Goal: Download file/media

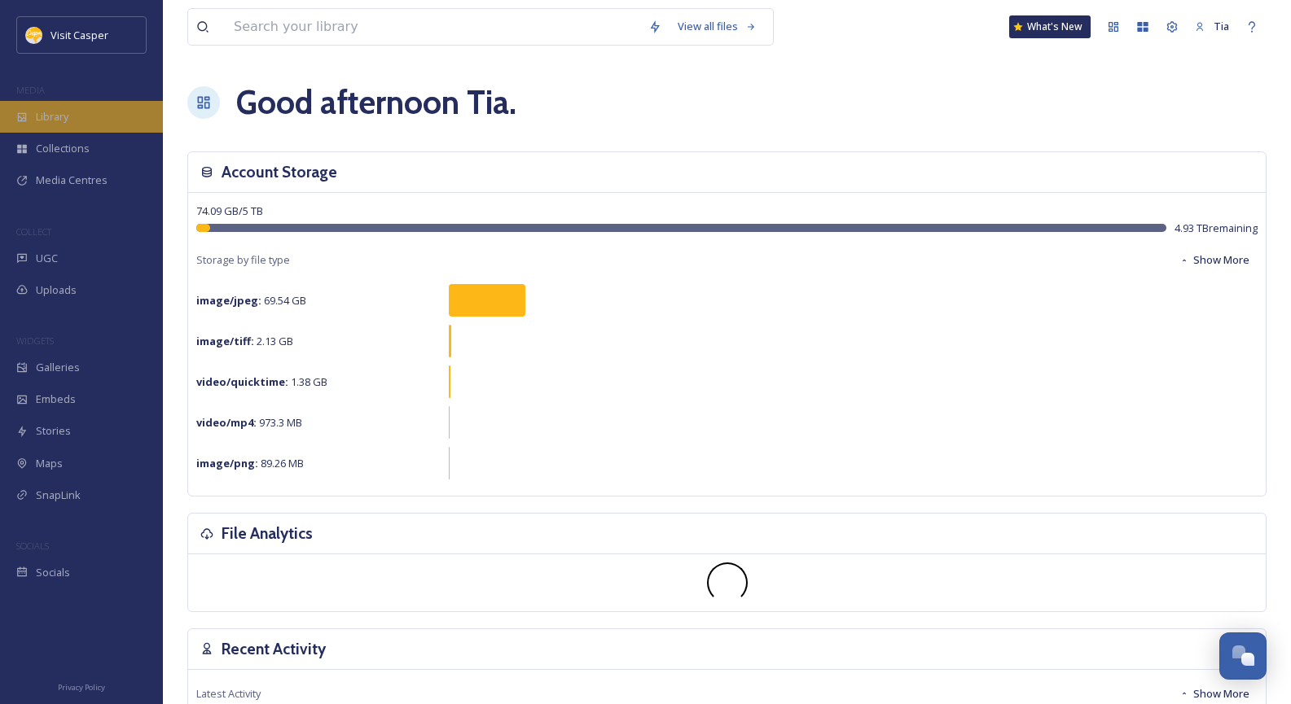
click at [73, 122] on div "Library" at bounding box center [81, 117] width 163 height 32
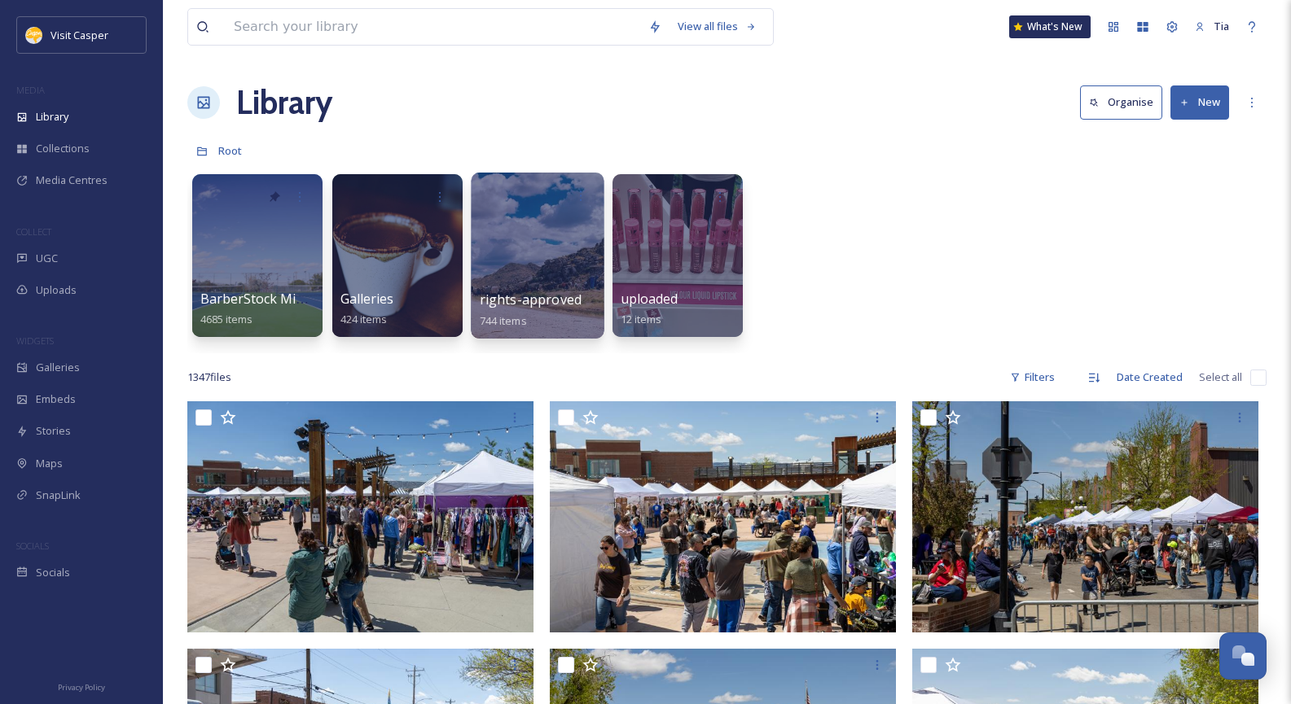
click at [527, 226] on div at bounding box center [537, 256] width 133 height 166
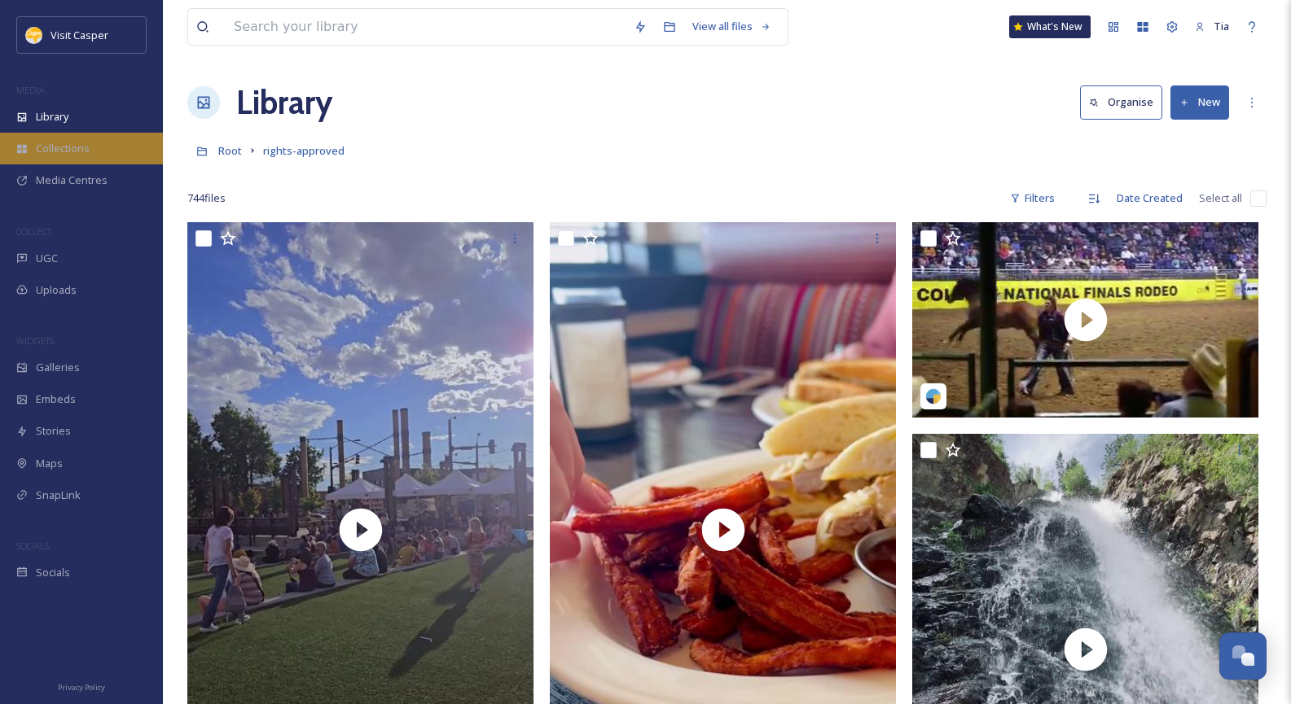
click at [82, 147] on span "Collections" at bounding box center [63, 148] width 54 height 15
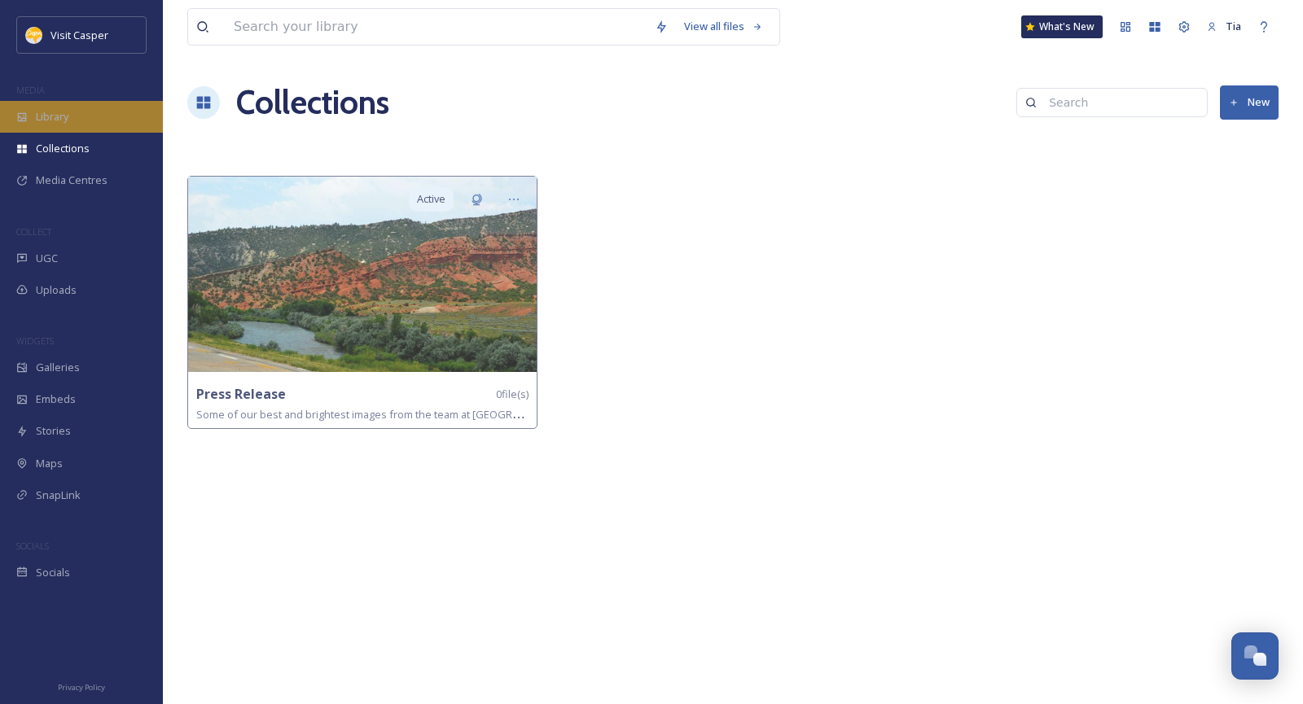
click at [49, 121] on span "Library" at bounding box center [52, 116] width 33 height 15
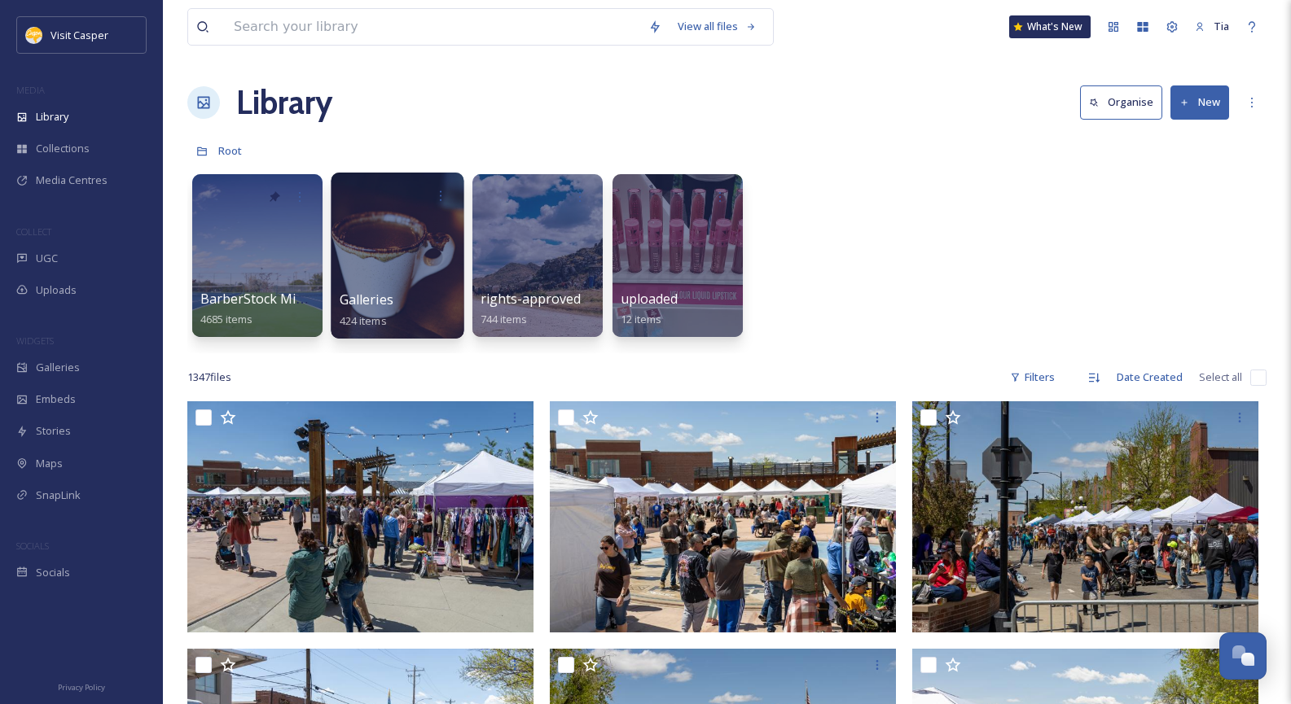
click at [391, 243] on div at bounding box center [397, 256] width 133 height 166
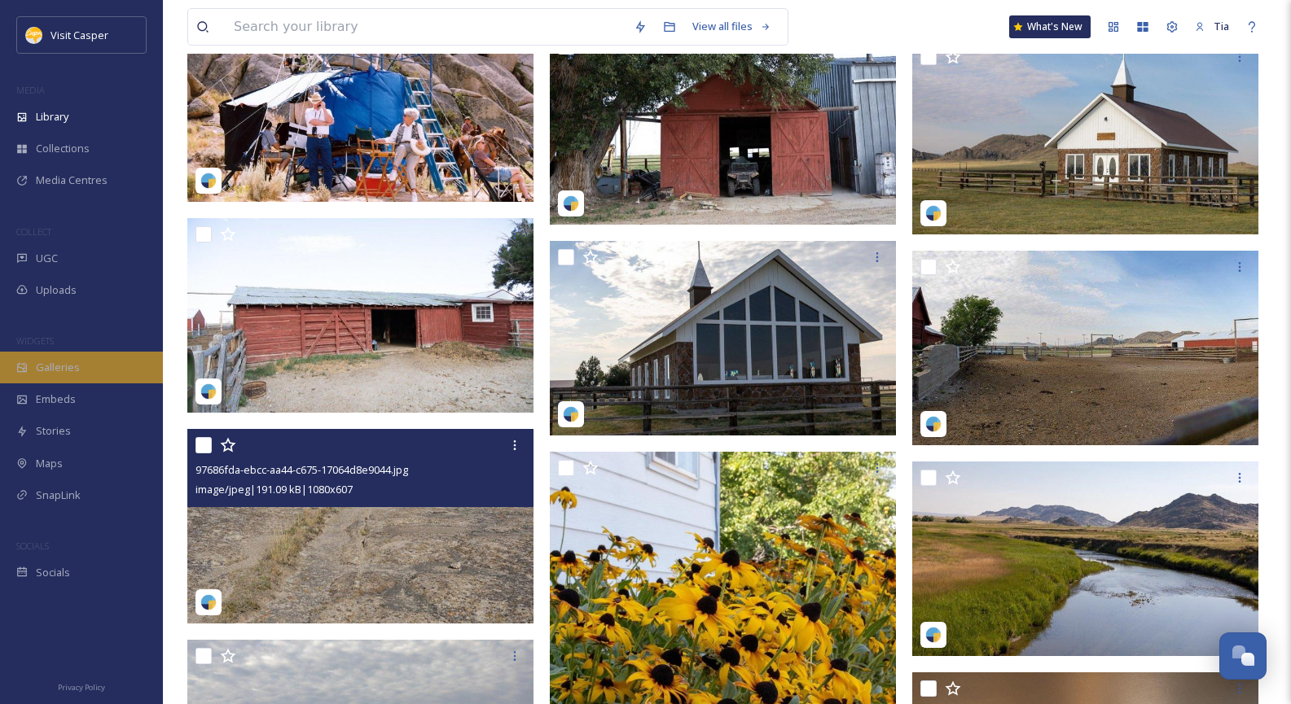
scroll to position [9447, 0]
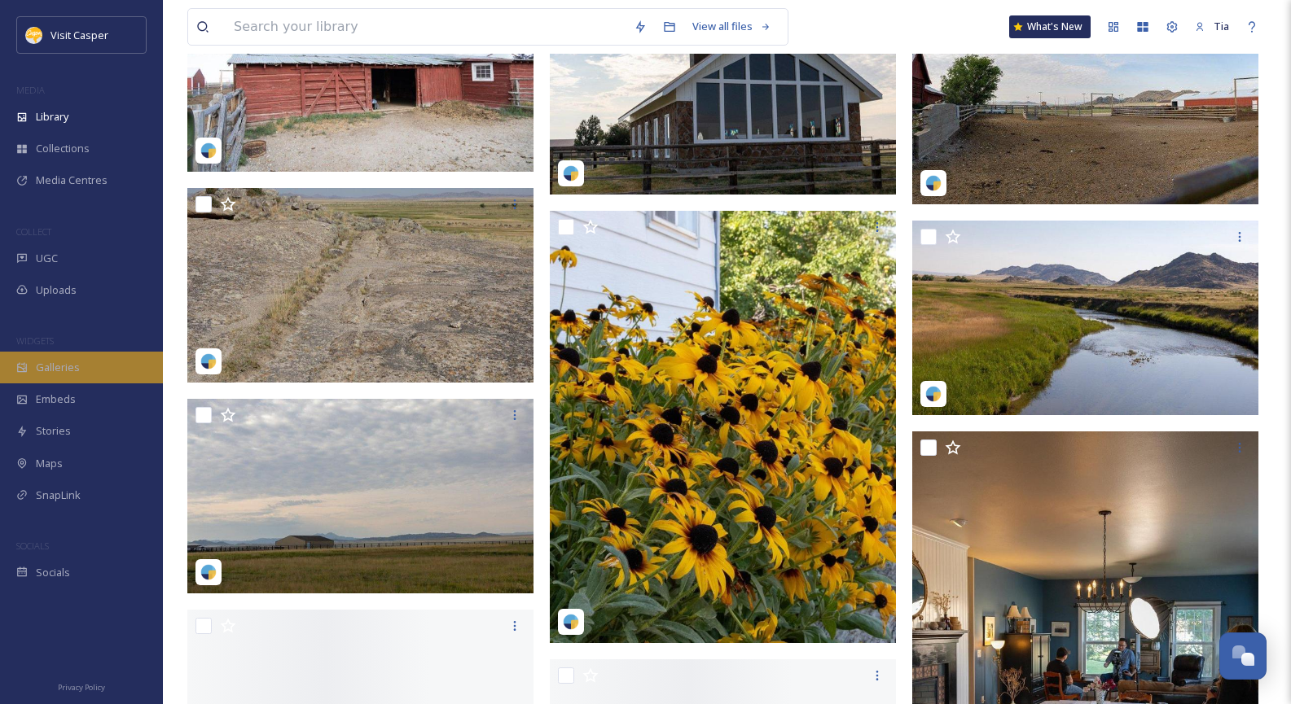
click at [70, 366] on span "Galleries" at bounding box center [58, 367] width 44 height 15
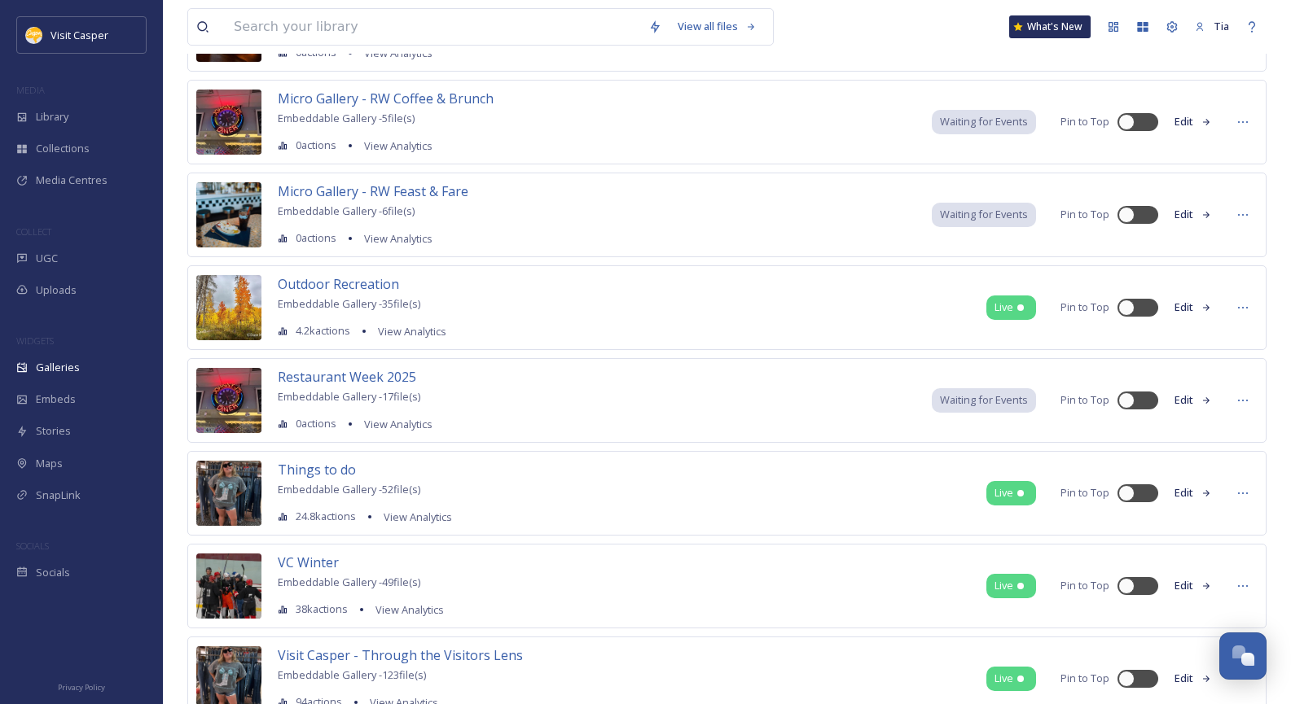
scroll to position [880, 0]
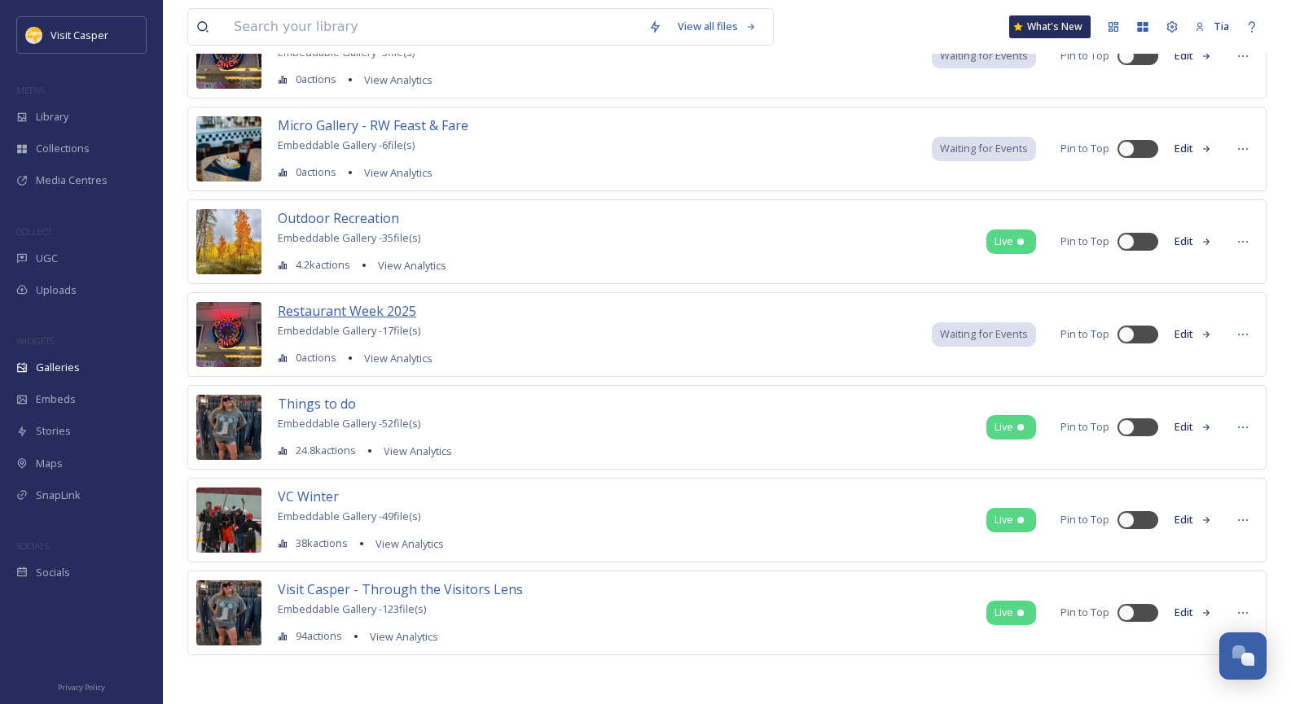
click at [356, 312] on span "Restaurant Week 2025" at bounding box center [347, 311] width 138 height 18
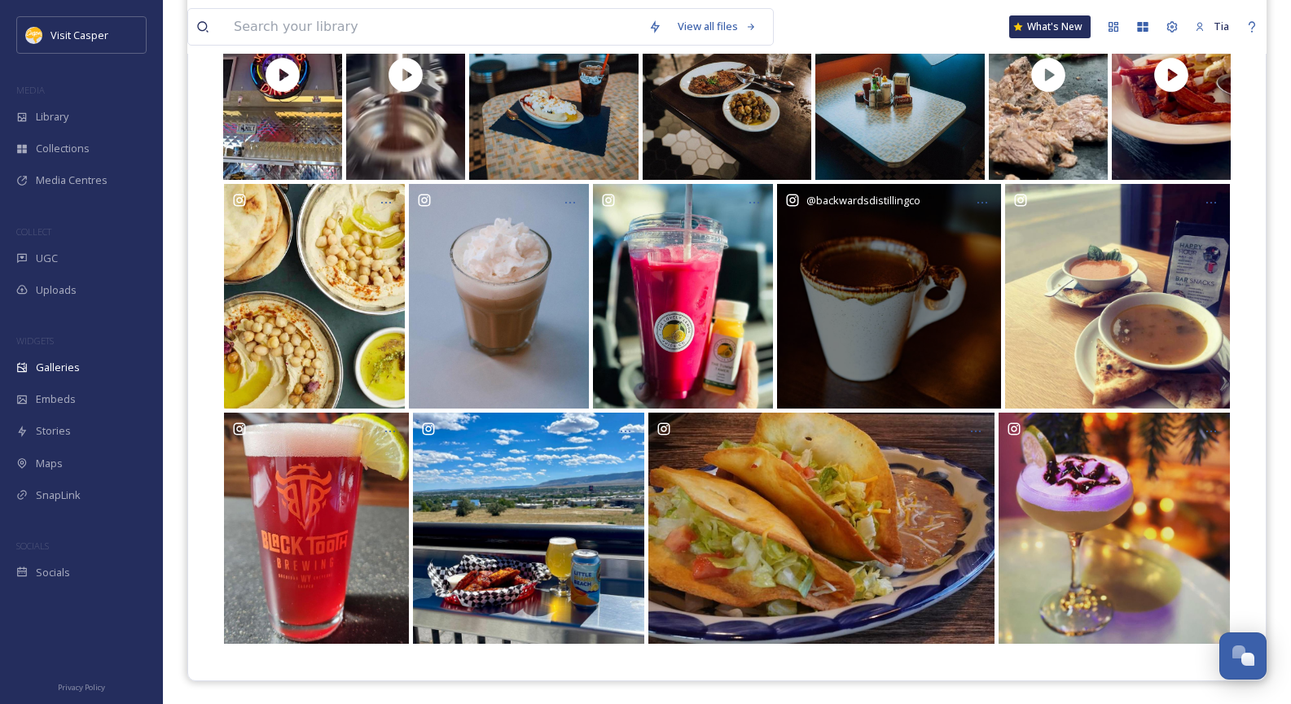
scroll to position [291, 0]
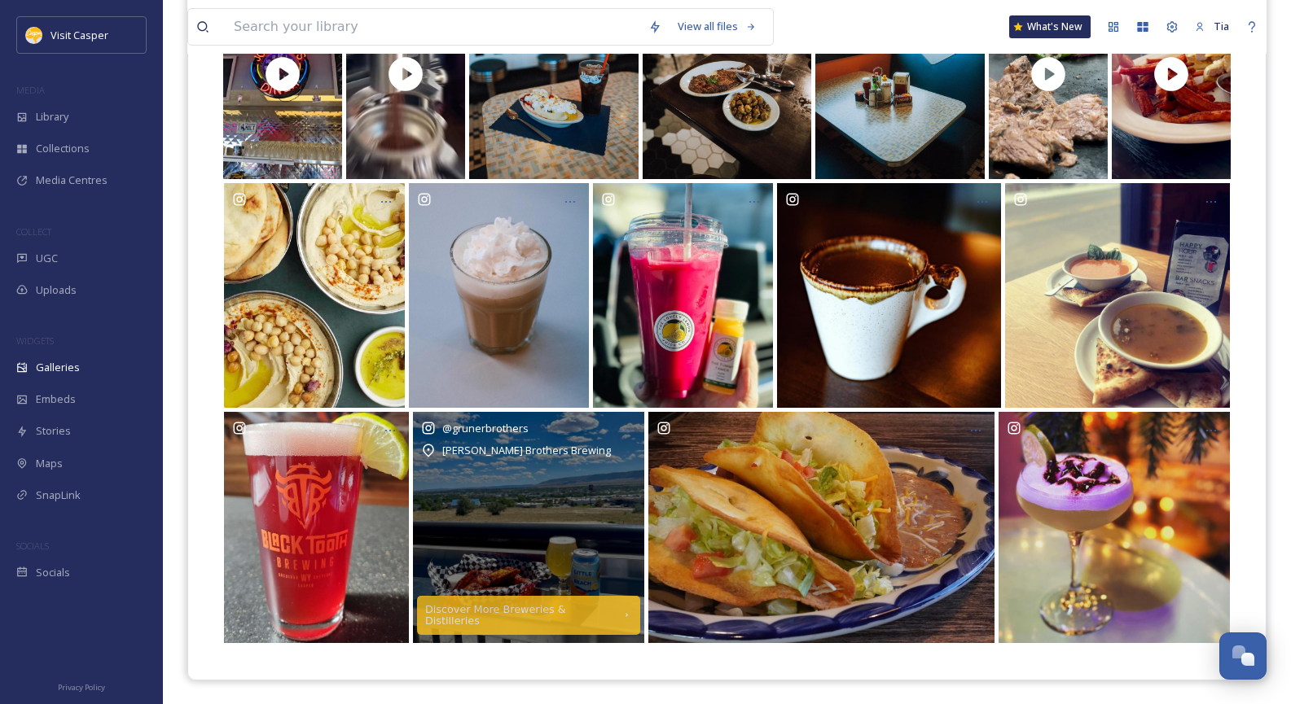
click at [534, 500] on div "@ grunerbrothers [PERSON_NAME] Brothers Brewing" at bounding box center [528, 527] width 231 height 231
click at [541, 476] on div "@ grunerbrothers [PERSON_NAME] Brothers Brewing" at bounding box center [528, 527] width 231 height 231
click at [571, 498] on div "@ grunerbrothers [PERSON_NAME] Brothers Brewing" at bounding box center [528, 527] width 231 height 231
click at [543, 617] on div "Discover More Breweries & Distilleries" at bounding box center [519, 615] width 190 height 23
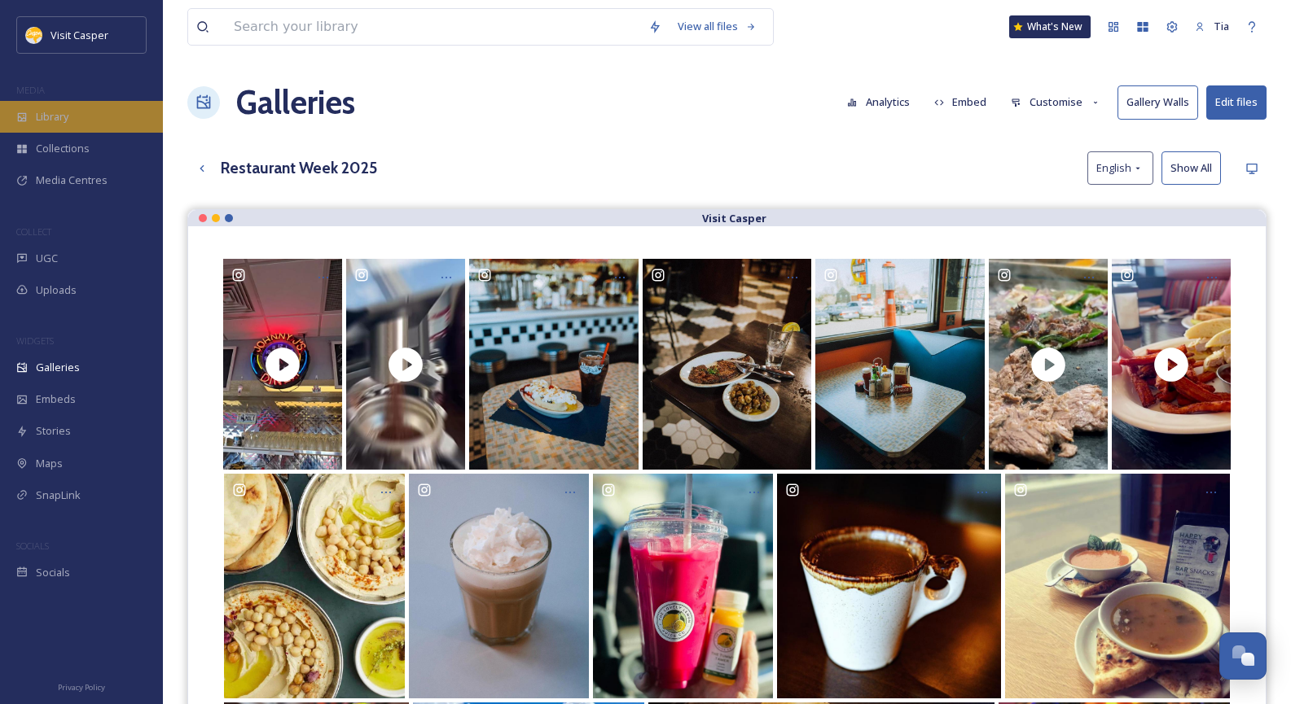
click at [80, 124] on div "Library" at bounding box center [81, 117] width 163 height 32
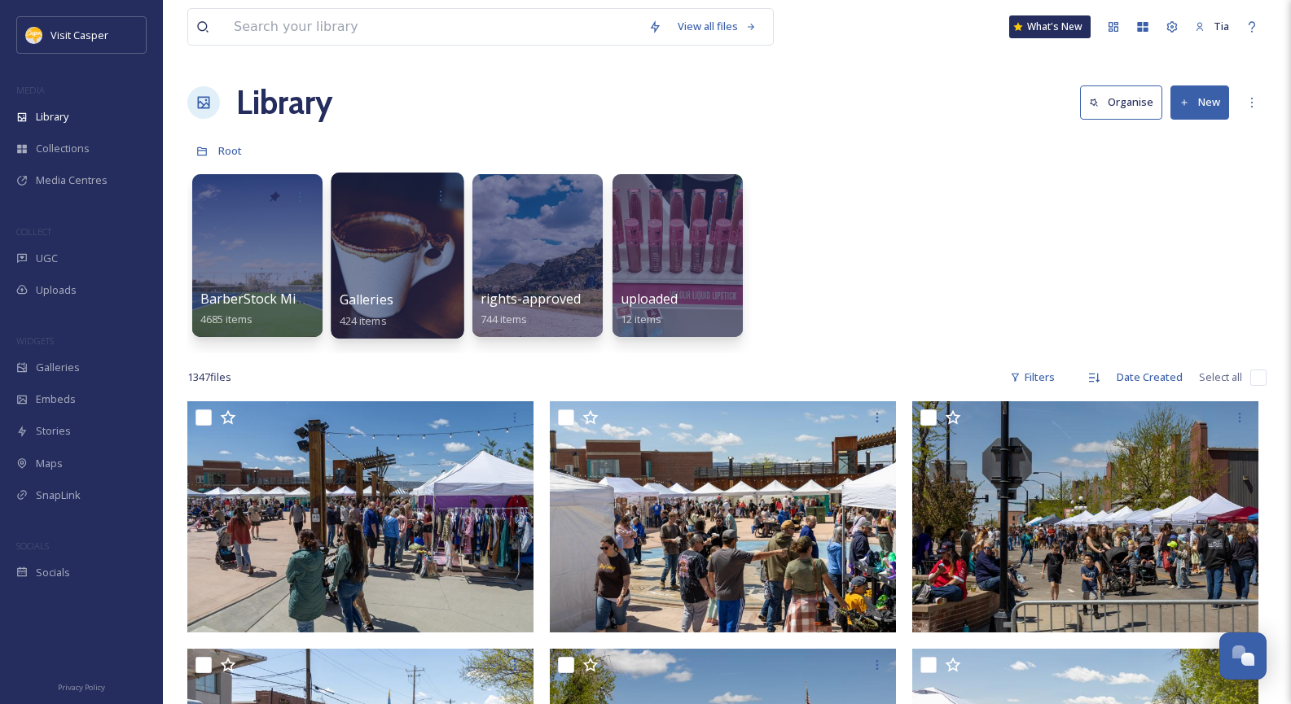
click at [395, 230] on div at bounding box center [397, 256] width 133 height 166
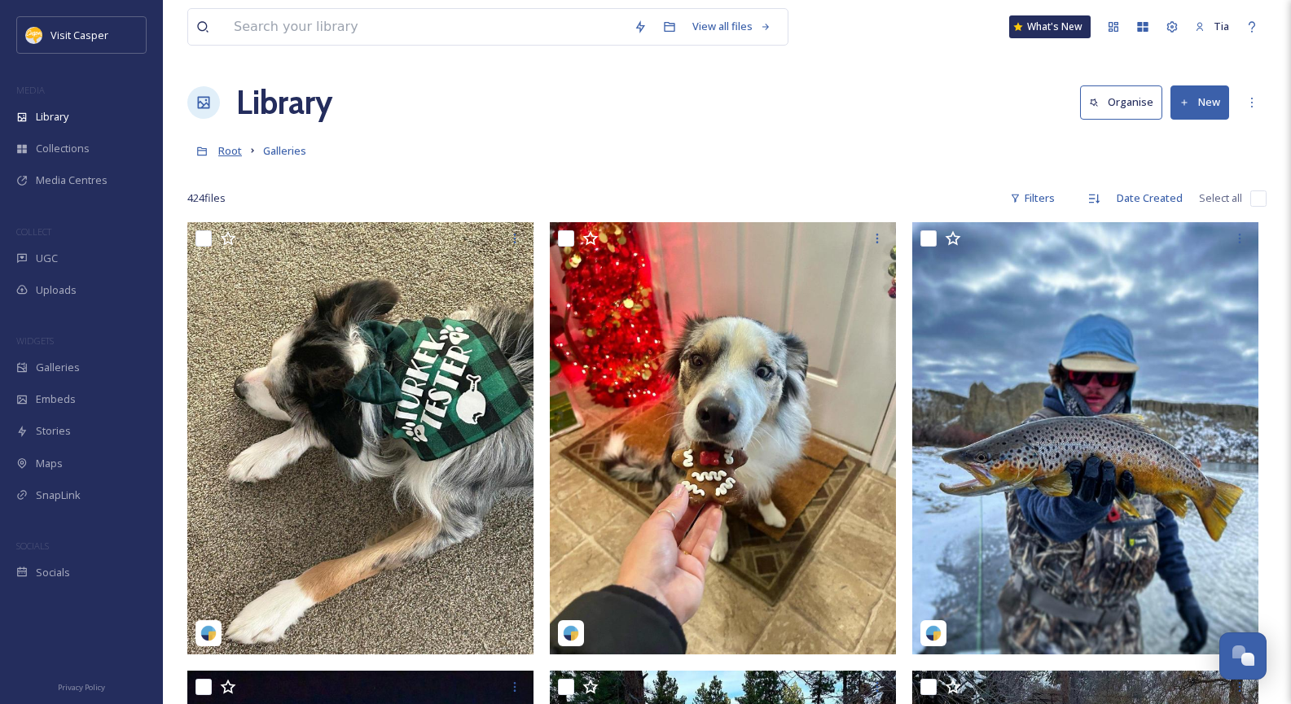
click at [235, 147] on span "Root" at bounding box center [230, 150] width 24 height 15
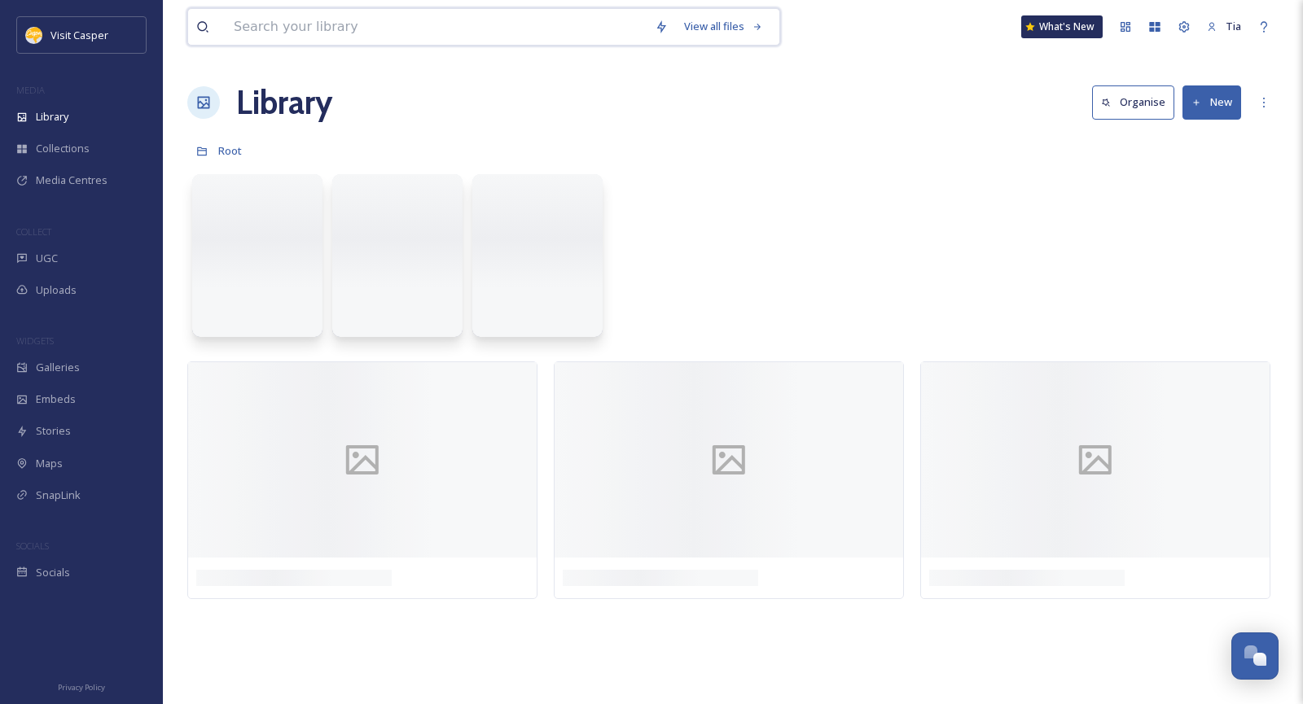
click at [315, 28] on input at bounding box center [436, 27] width 421 height 36
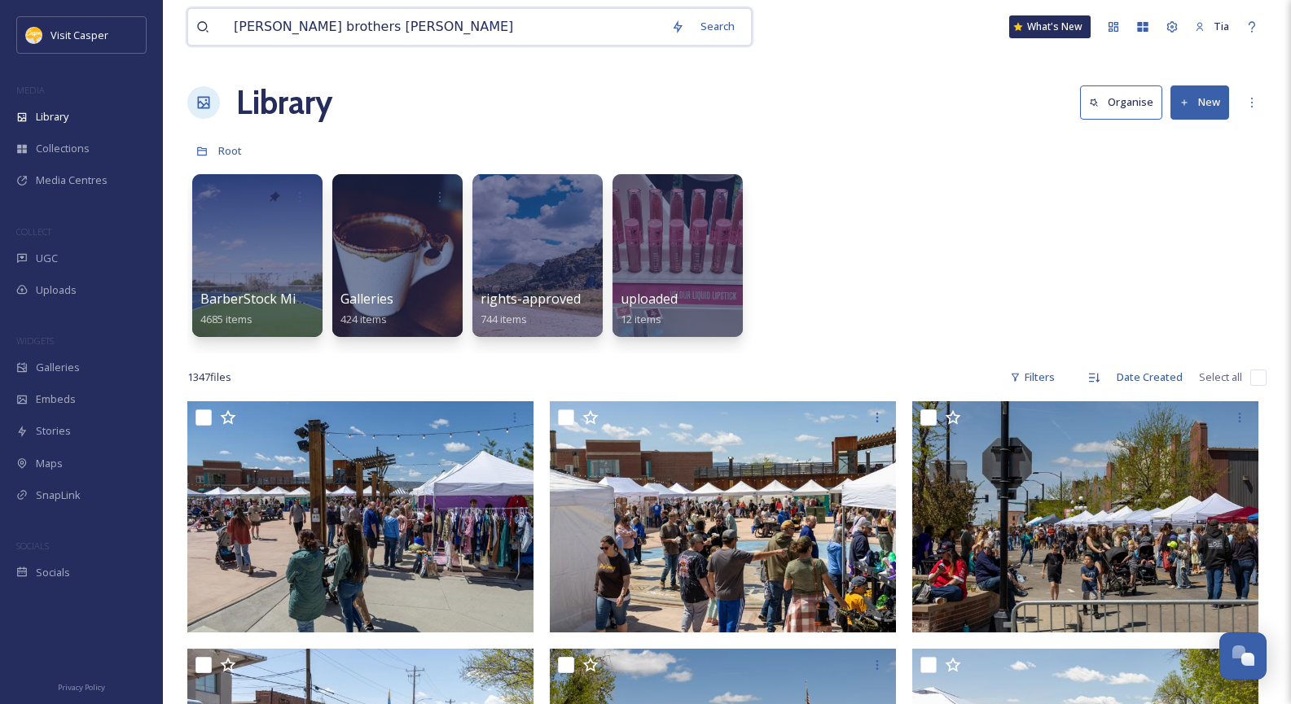
type input "[PERSON_NAME] brothers brewing"
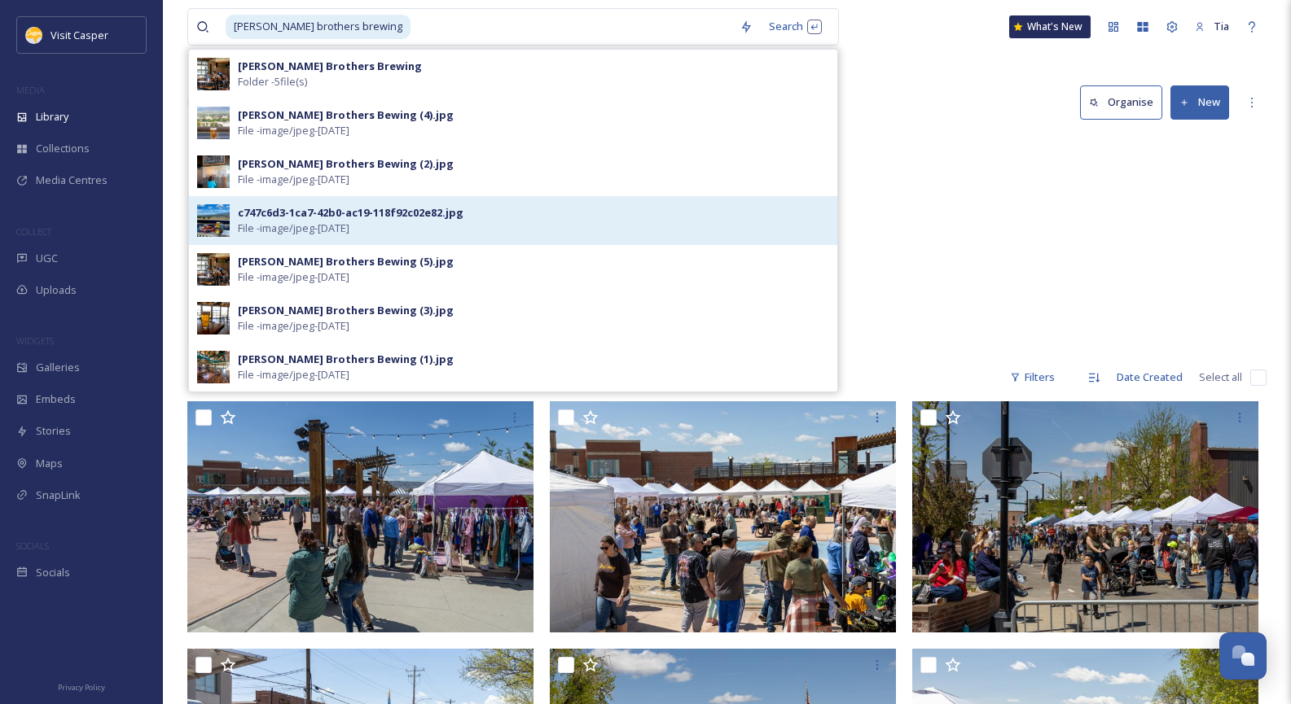
click at [349, 225] on span "File - image/jpeg - [DATE]" at bounding box center [294, 228] width 112 height 15
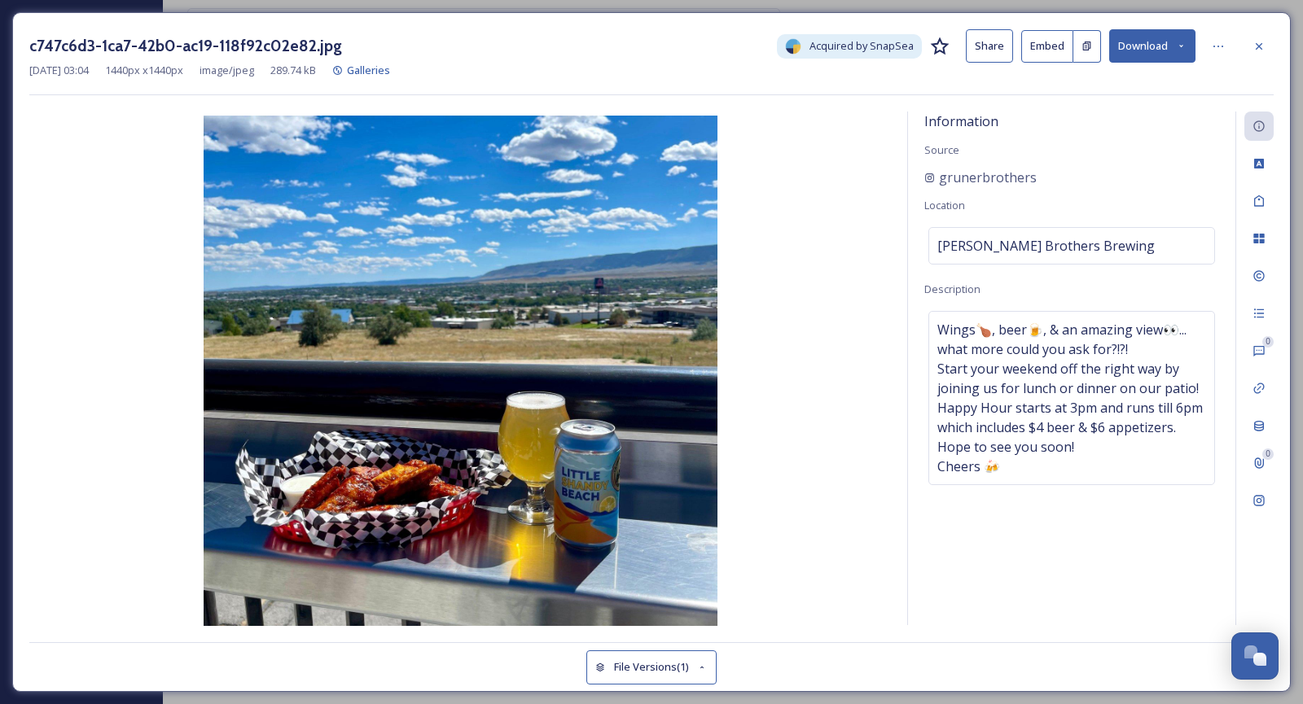
click at [1171, 45] on button "Download" at bounding box center [1152, 45] width 86 height 33
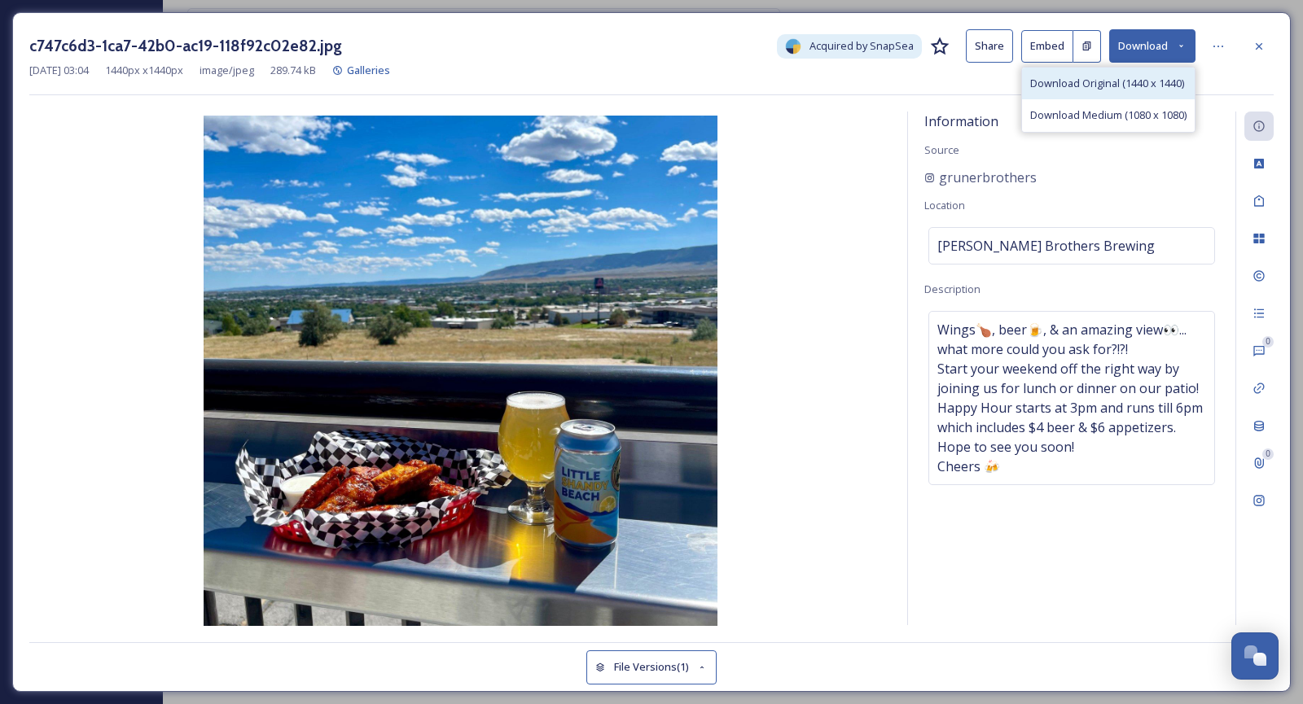
click at [1111, 86] on span "Download Original (1440 x 1440)" at bounding box center [1107, 83] width 154 height 15
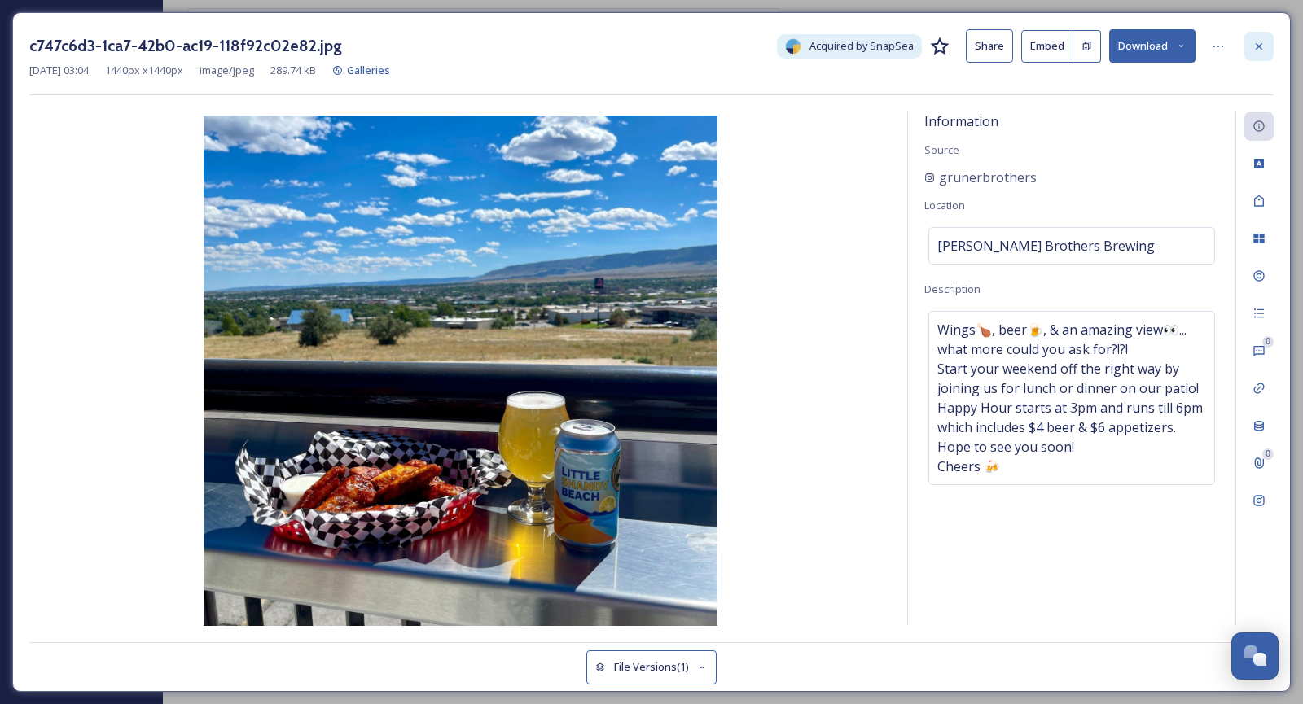
click at [1264, 46] on icon at bounding box center [1259, 46] width 13 height 13
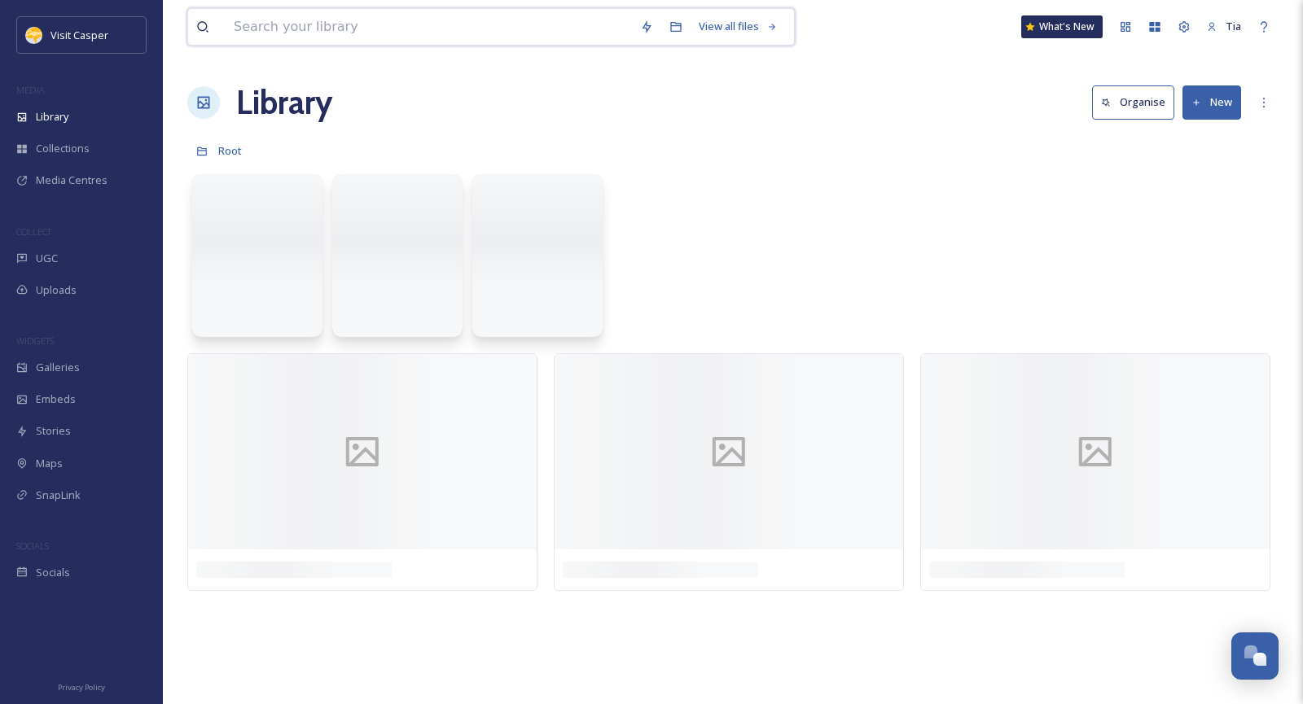
click at [327, 29] on input at bounding box center [429, 27] width 406 height 36
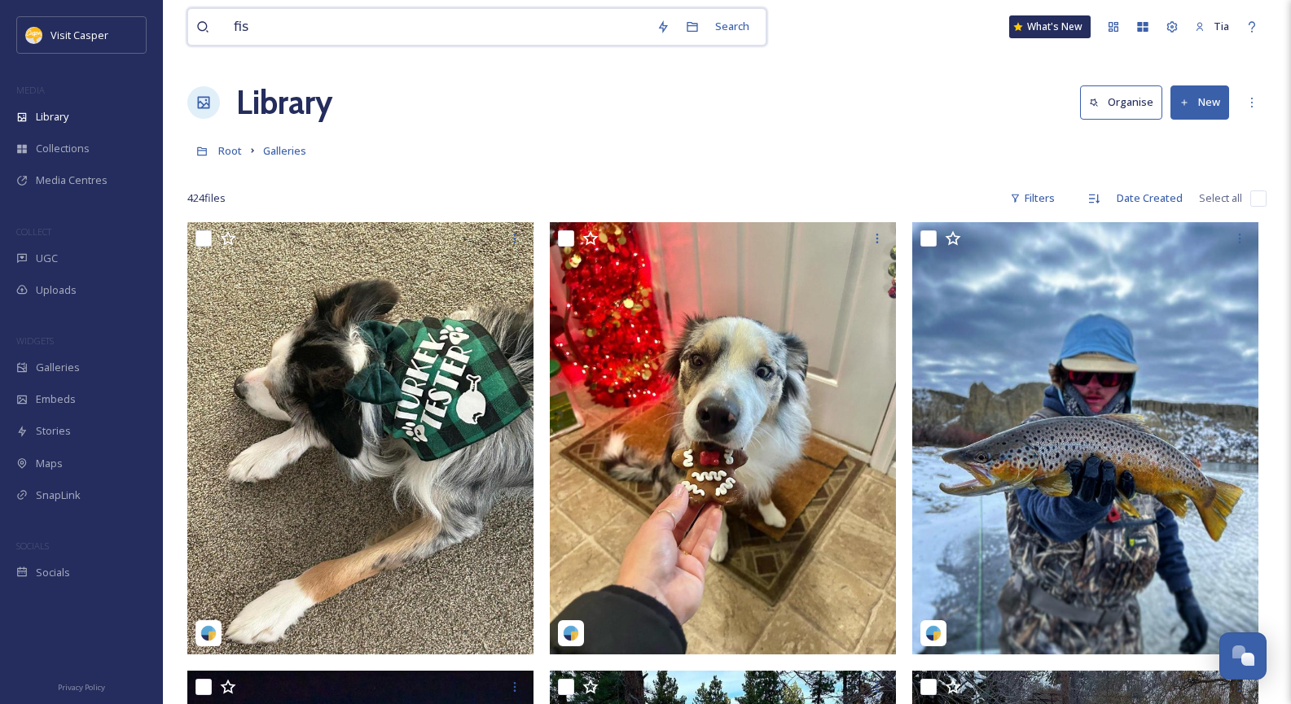
type input "fish"
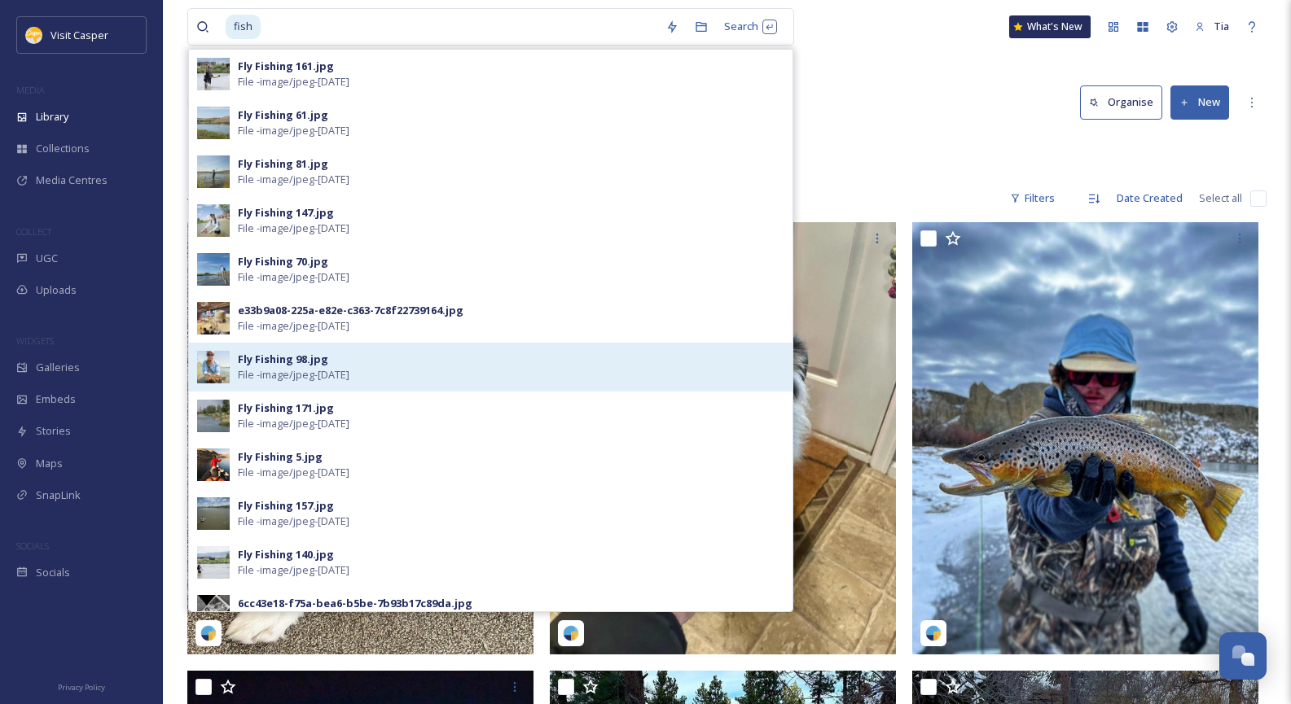
click at [320, 361] on div "Fly Fishing 98.jpg" at bounding box center [283, 359] width 90 height 15
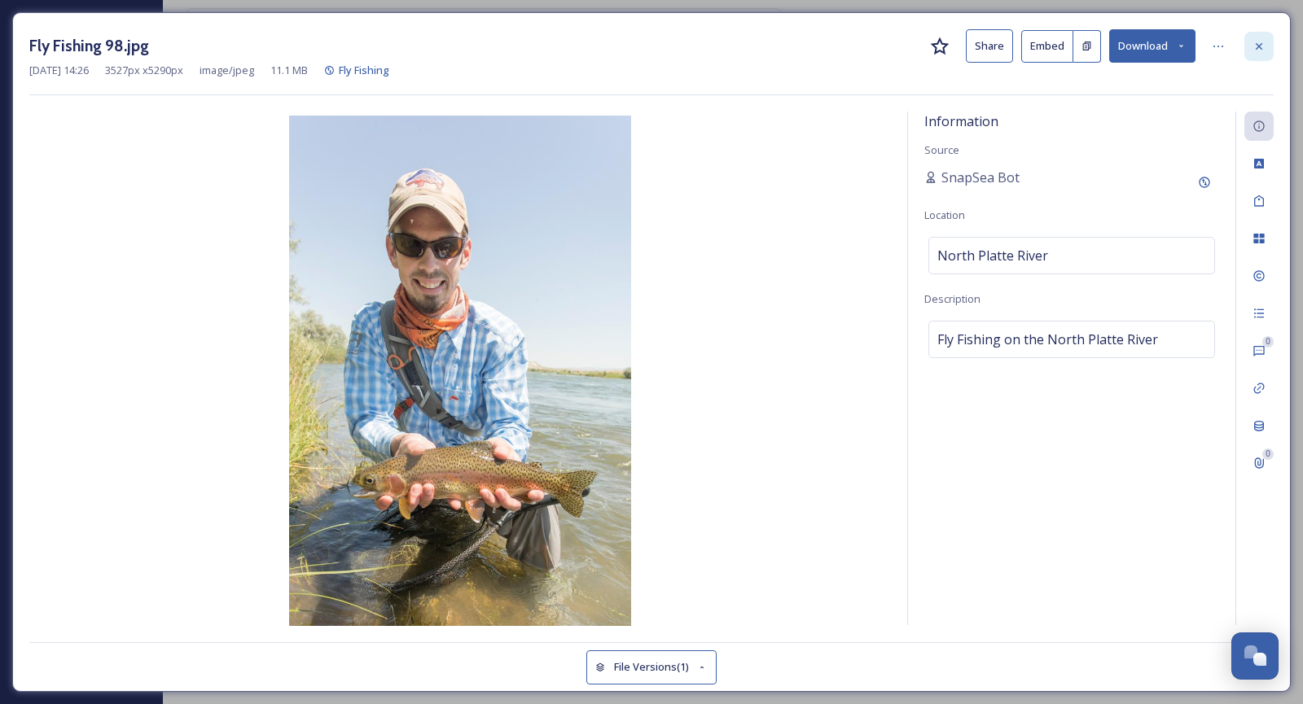
click at [1258, 43] on icon at bounding box center [1259, 46] width 13 height 13
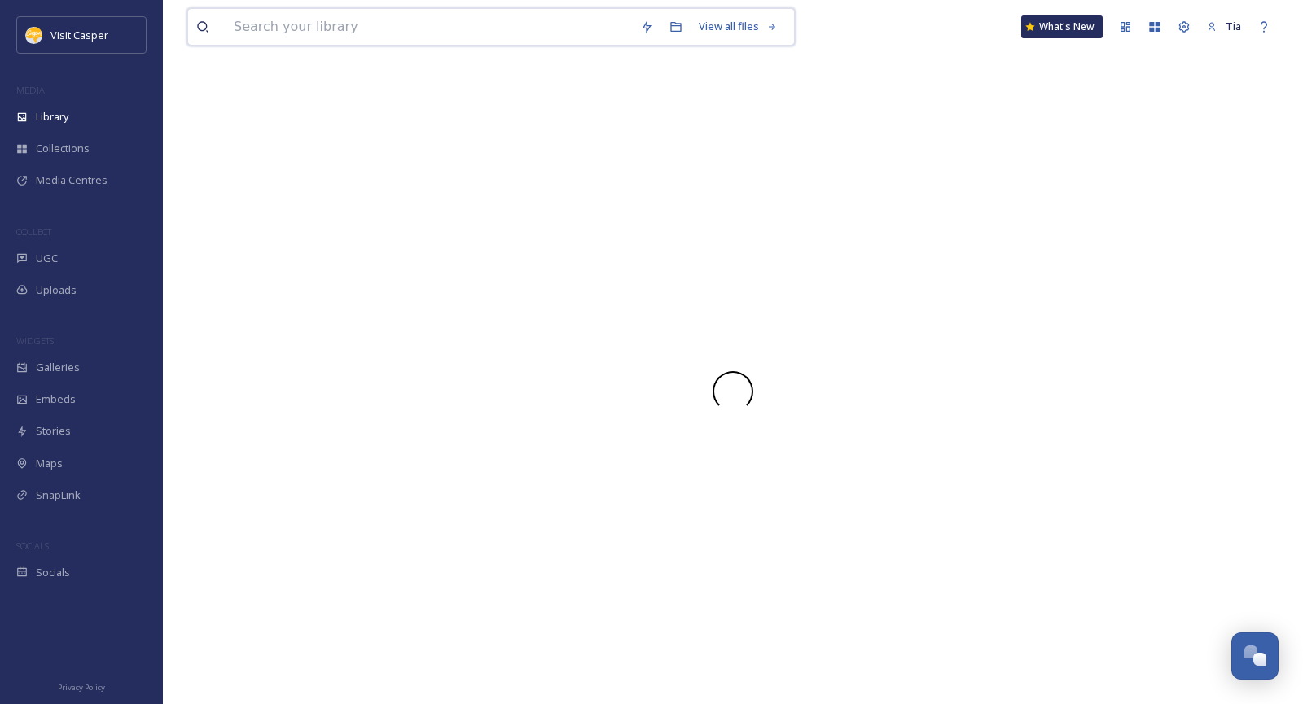
click at [393, 29] on input at bounding box center [429, 27] width 406 height 36
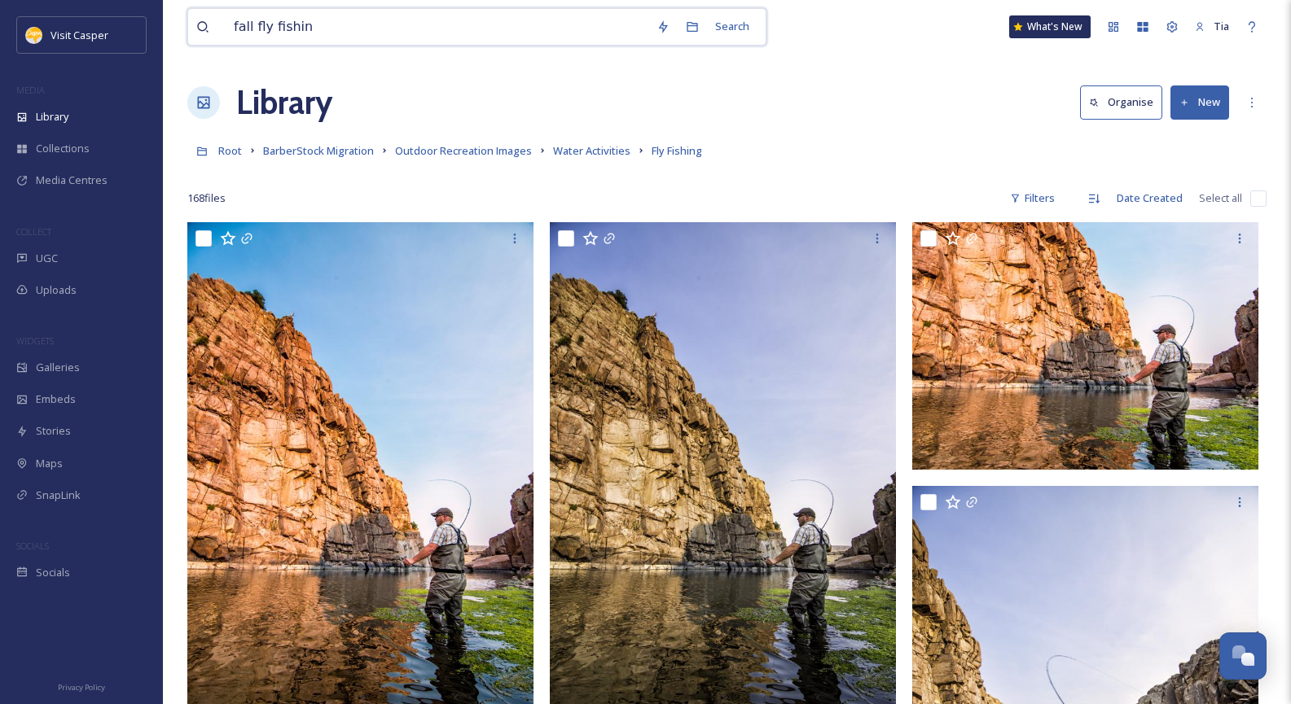
type input "fall fly fishing"
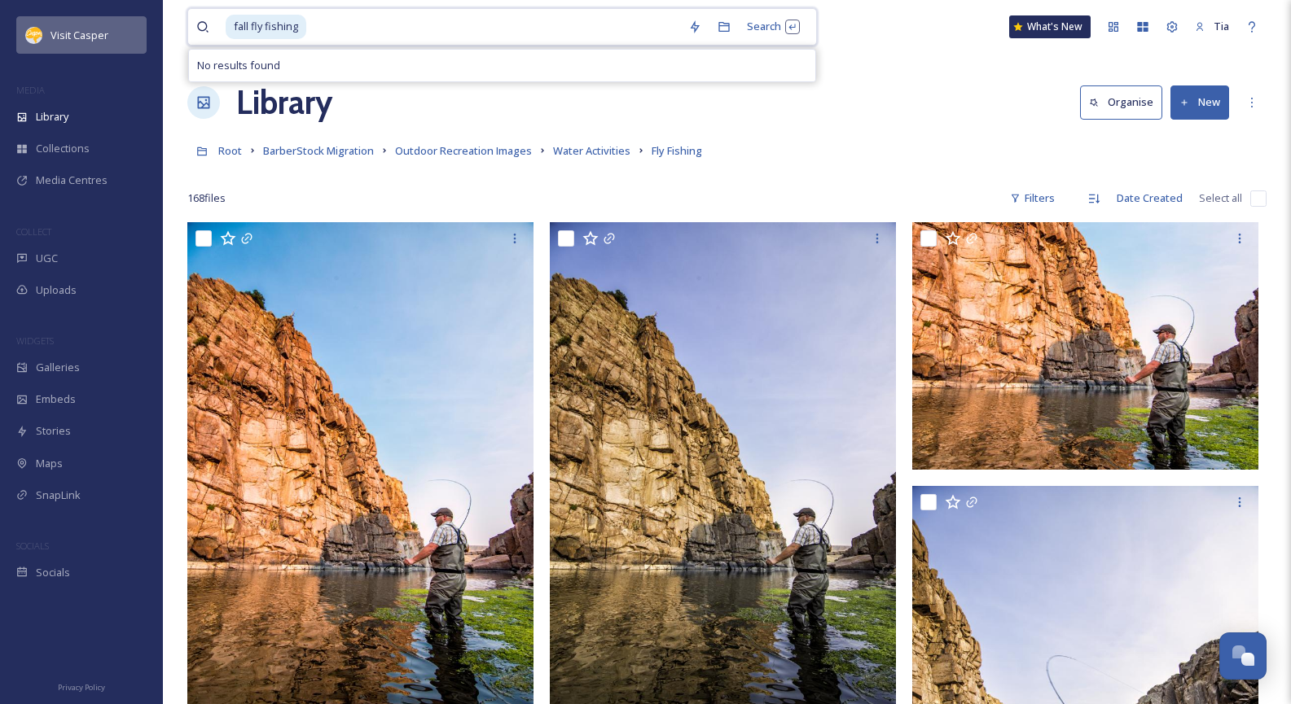
drag, startPoint x: 321, startPoint y: 23, endPoint x: 116, endPoint y: 26, distance: 204.4
type input "f"
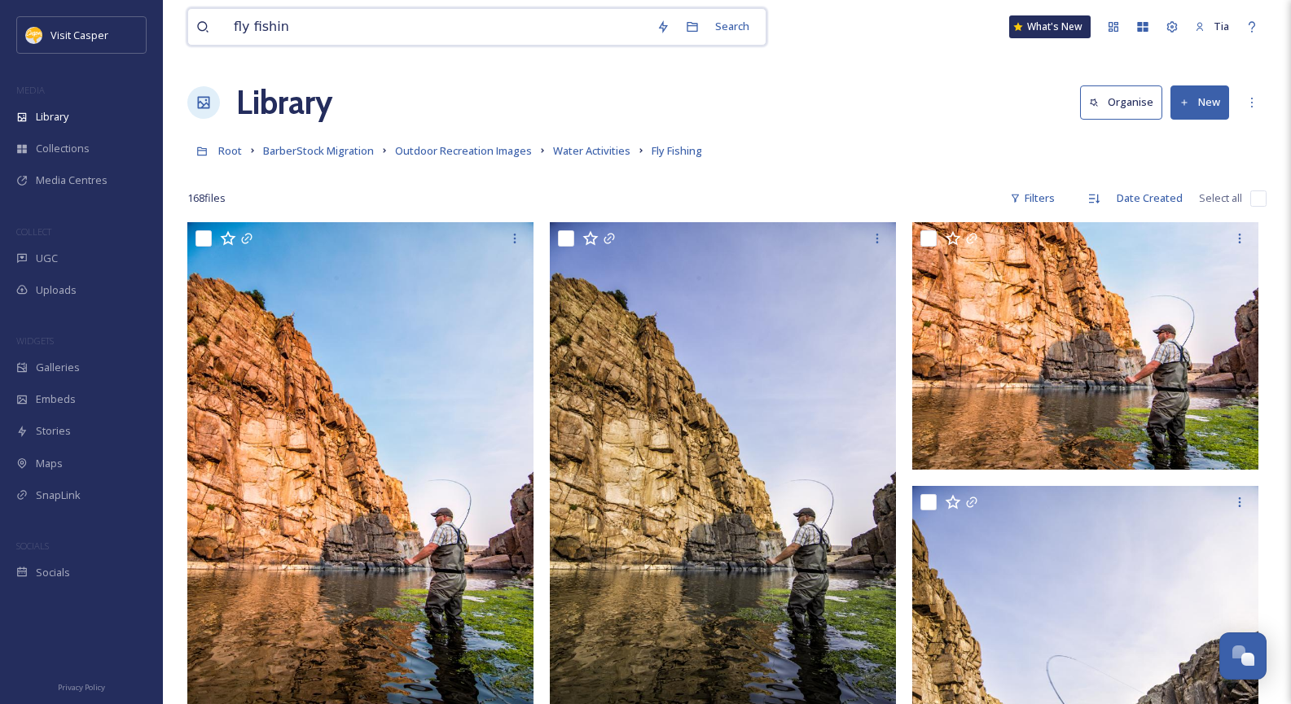
type input "fly fishing"
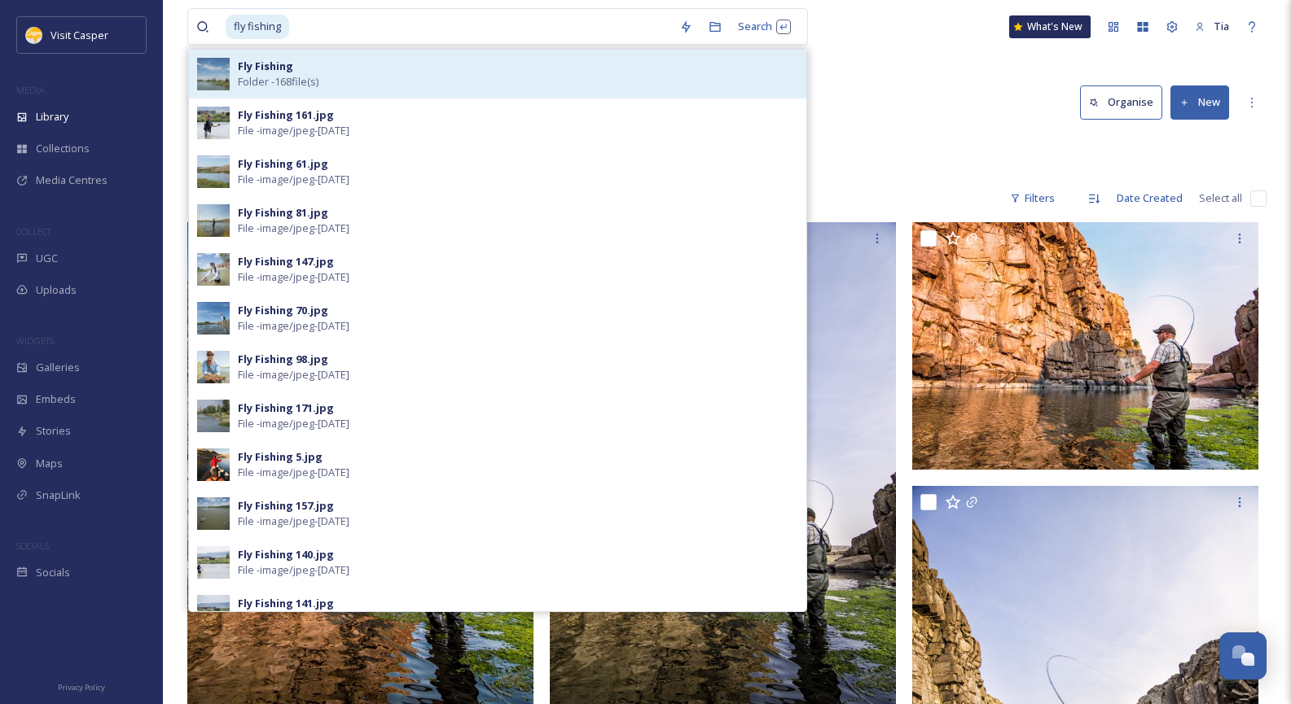
click at [337, 86] on div "Fly Fishing Folder - 168 file(s)" at bounding box center [518, 74] width 560 height 31
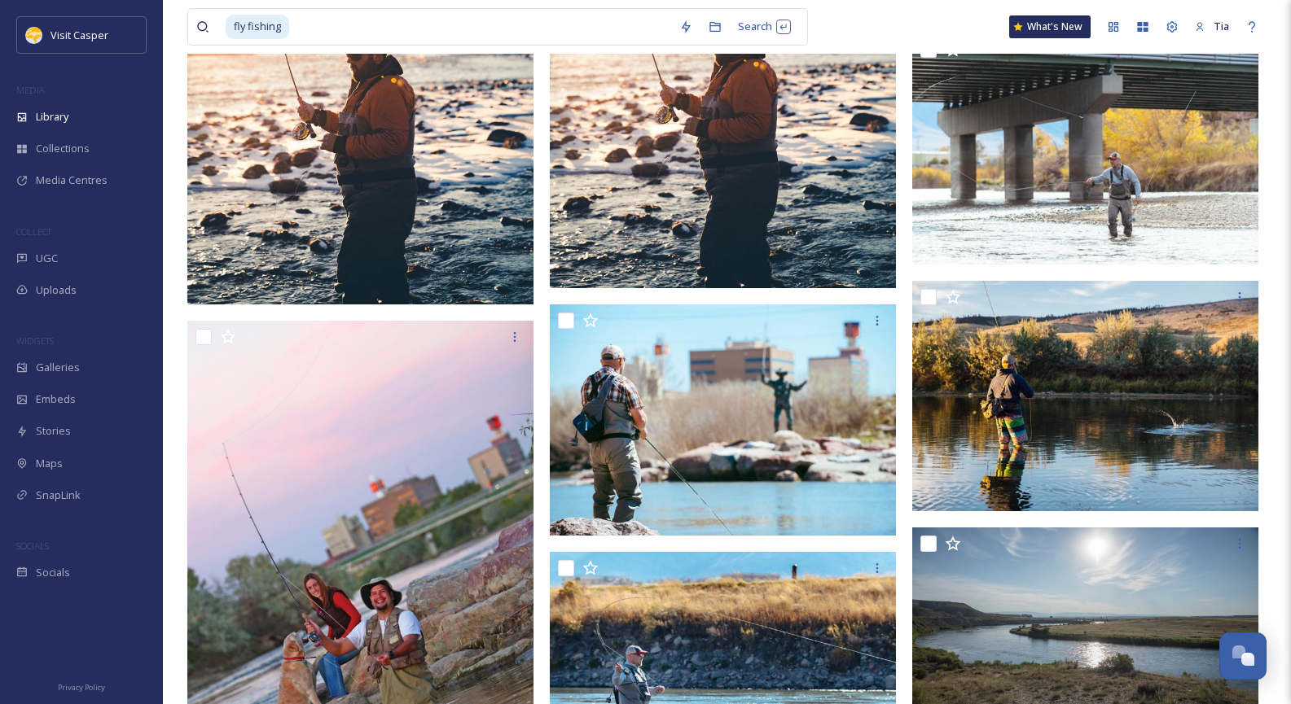
scroll to position [1955, 0]
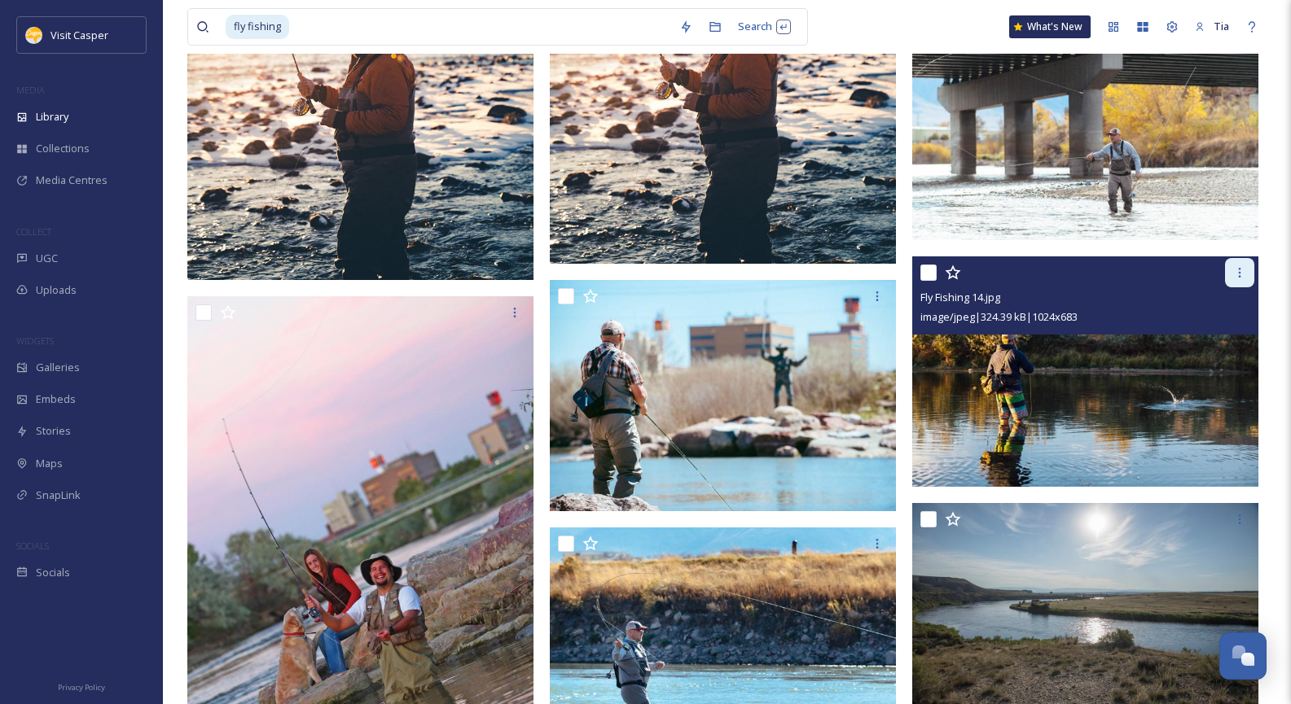
click at [1238, 274] on icon at bounding box center [1239, 272] width 13 height 13
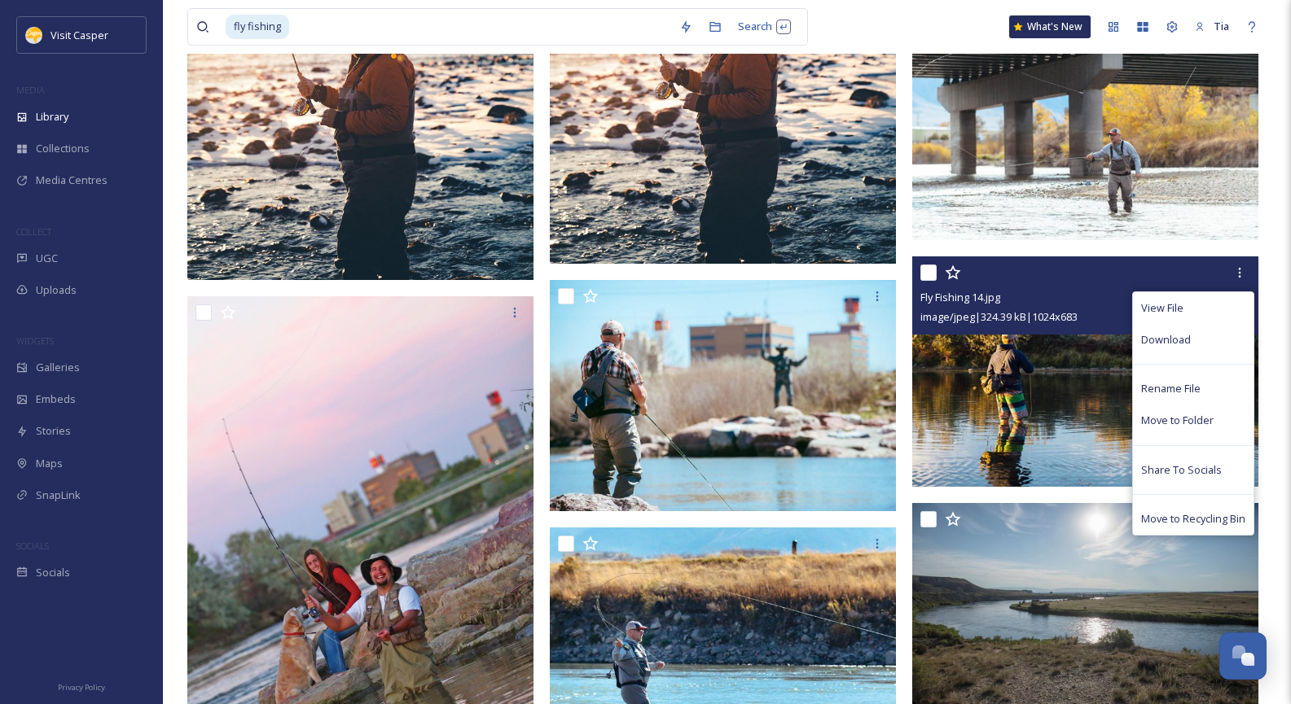
click at [1038, 338] on img at bounding box center [1085, 372] width 346 height 231
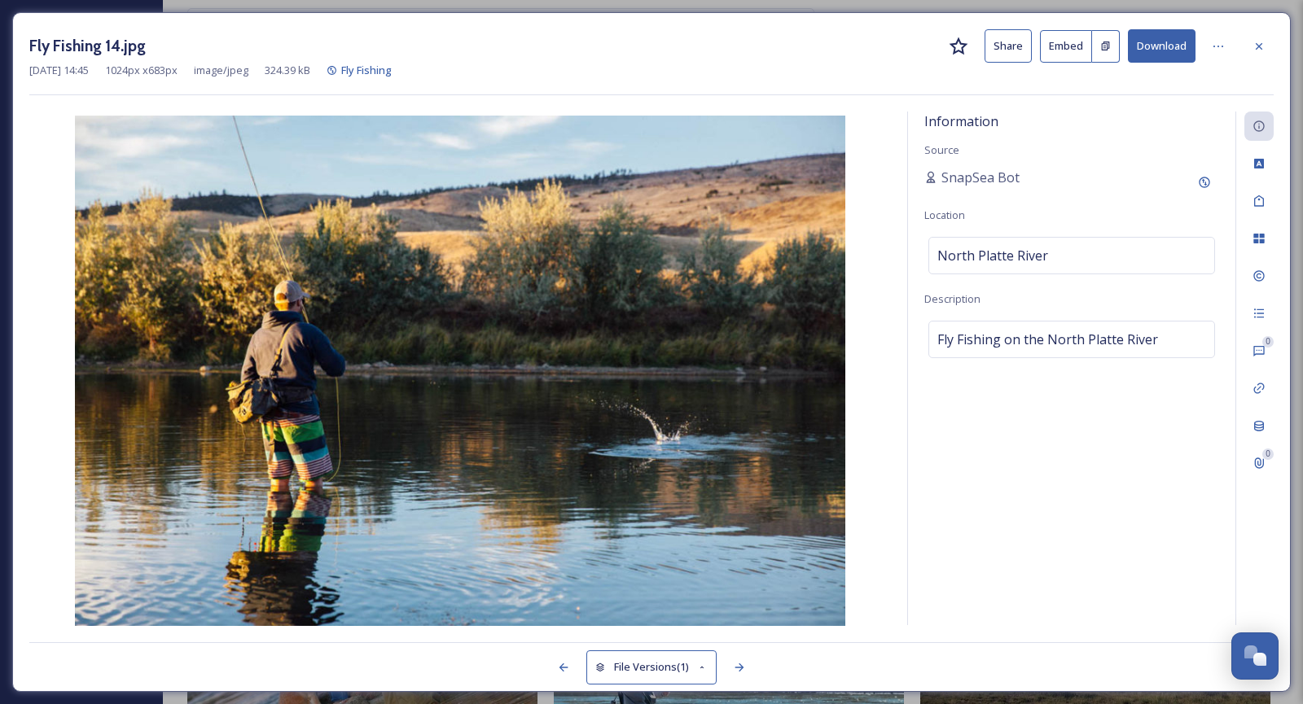
click at [1169, 45] on button "Download" at bounding box center [1162, 45] width 68 height 33
click at [1256, 49] on icon at bounding box center [1259, 46] width 13 height 13
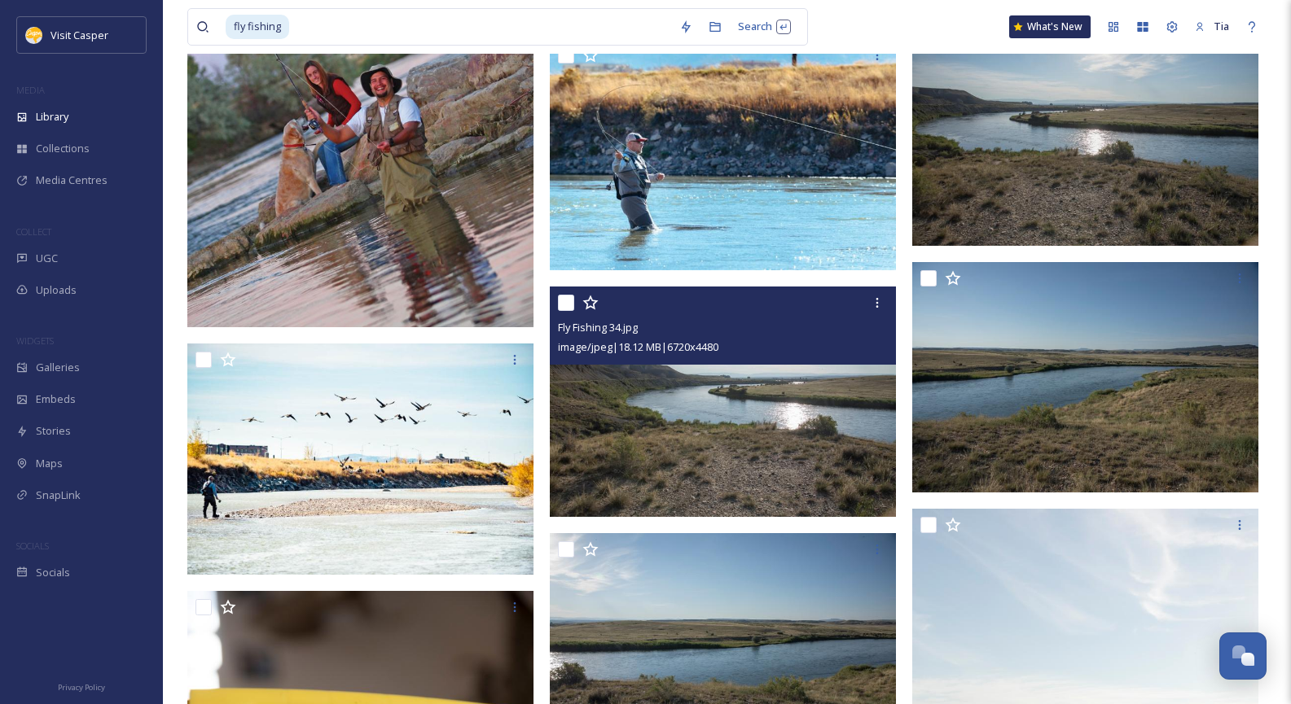
scroll to position [2420, 0]
